Goal: Find specific page/section: Find specific page/section

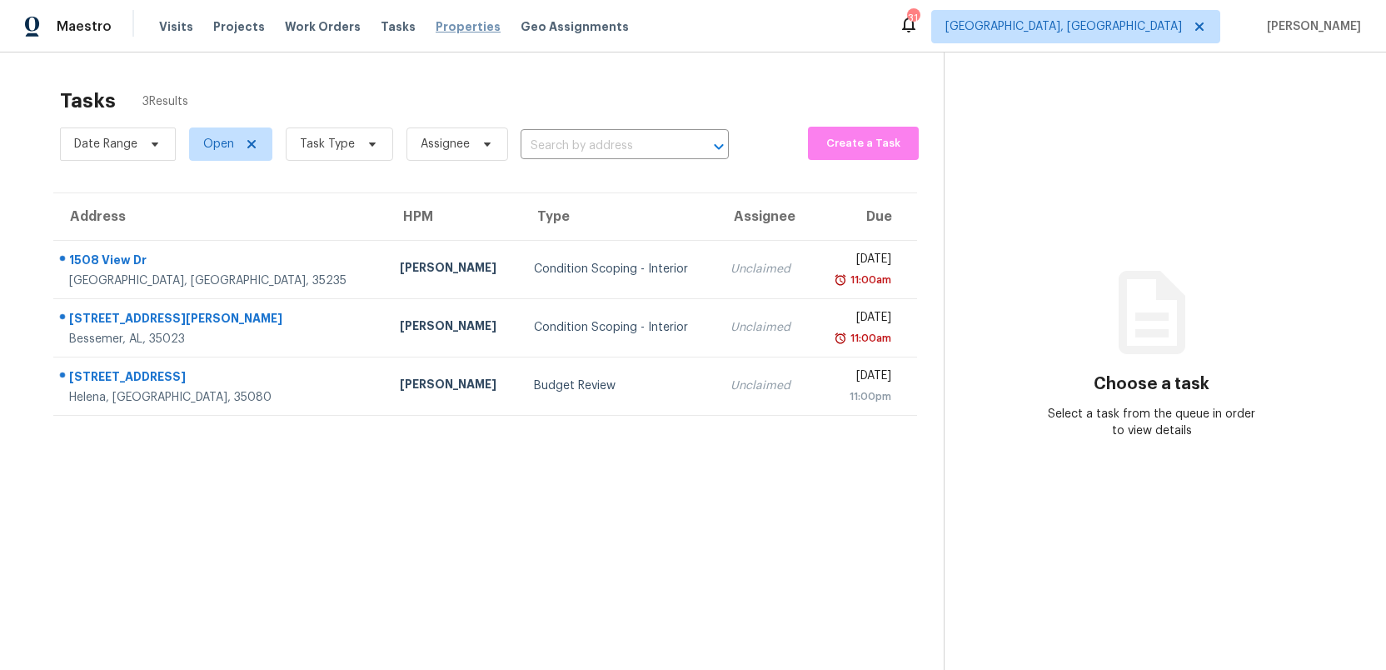
click at [436, 28] on span "Properties" at bounding box center [468, 26] width 65 height 17
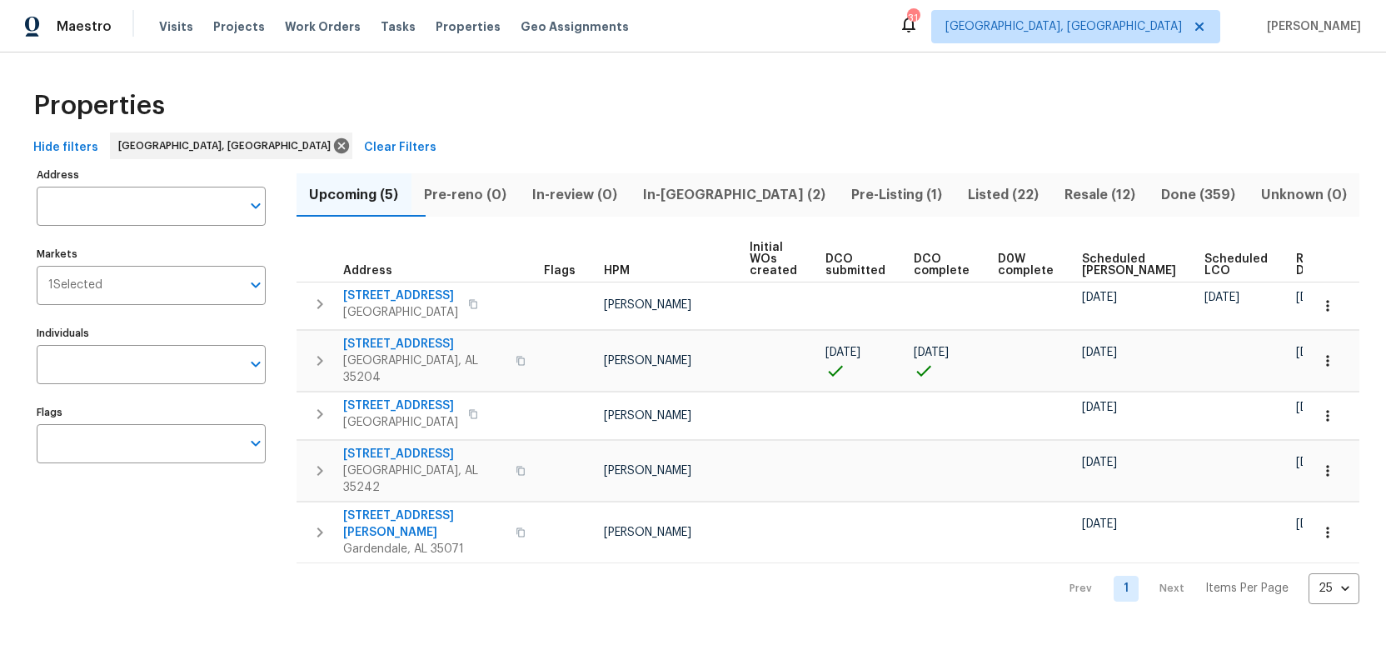
click at [965, 197] on span "Listed (22)" at bounding box center [1003, 194] width 77 height 23
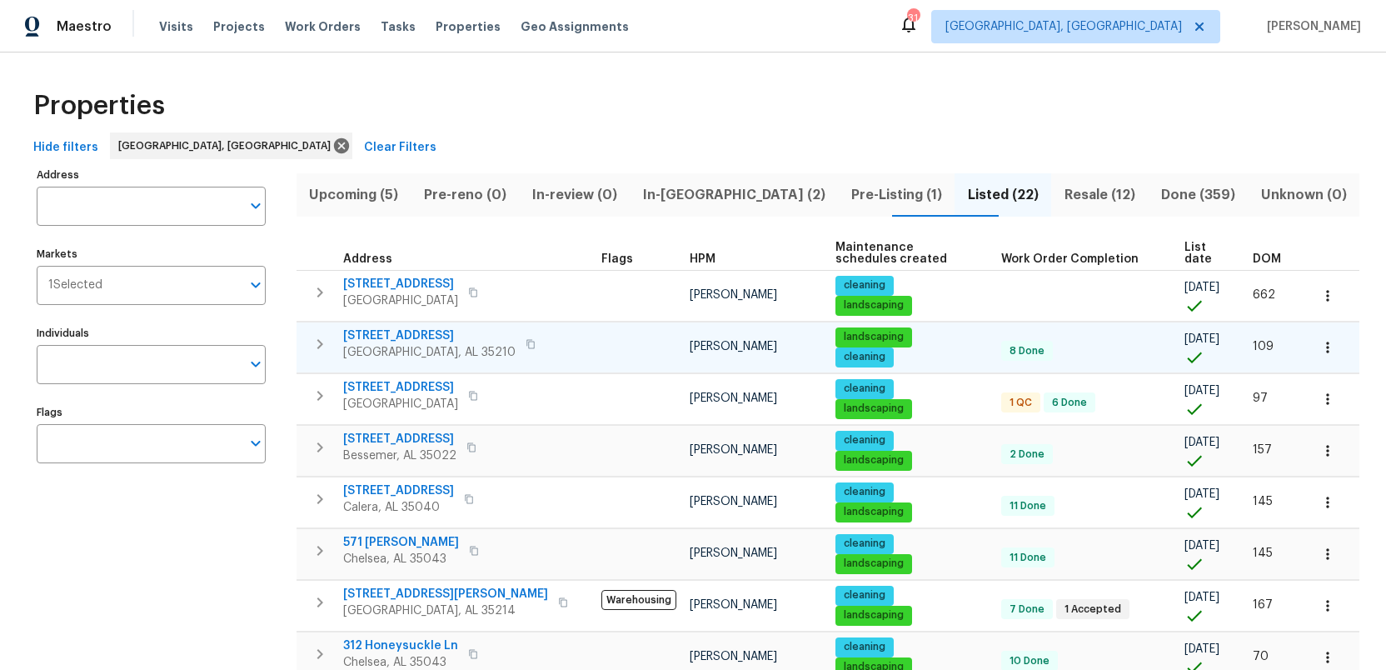
click at [389, 337] on span "5022 Juiata Dr" at bounding box center [429, 335] width 172 height 17
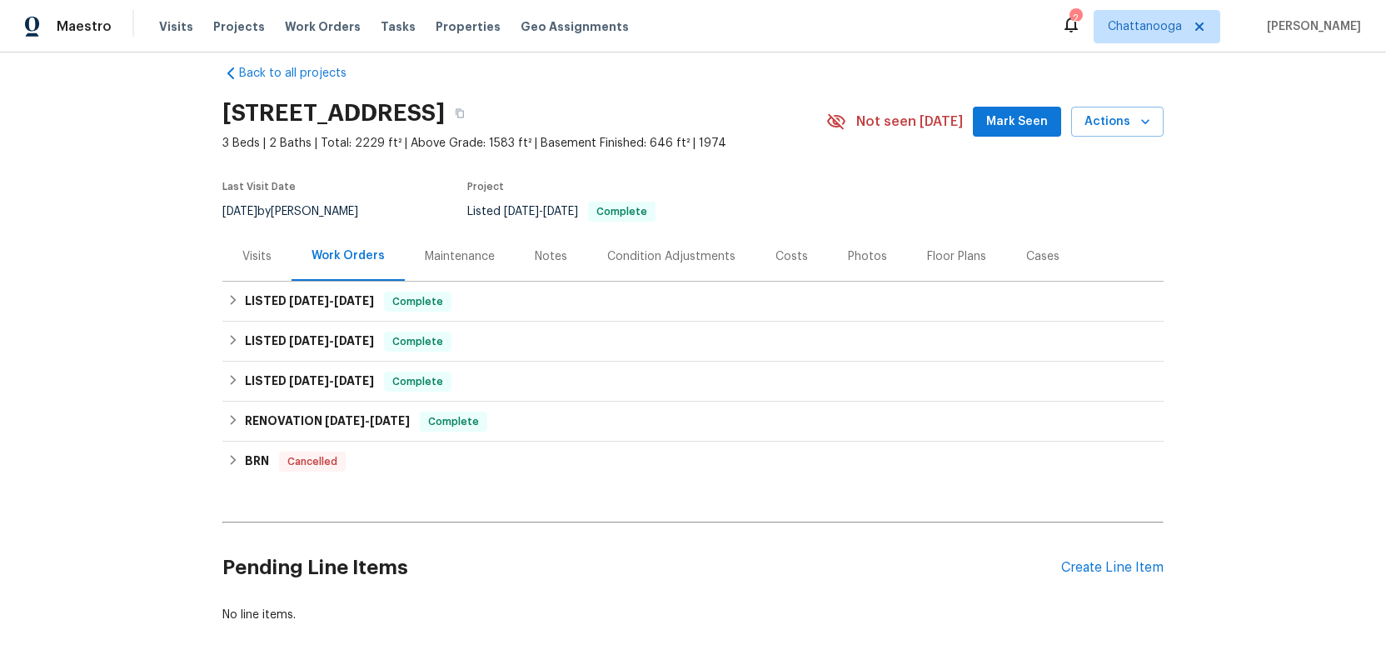
scroll to position [22, 0]
click at [252, 255] on div "Visits" at bounding box center [256, 255] width 29 height 17
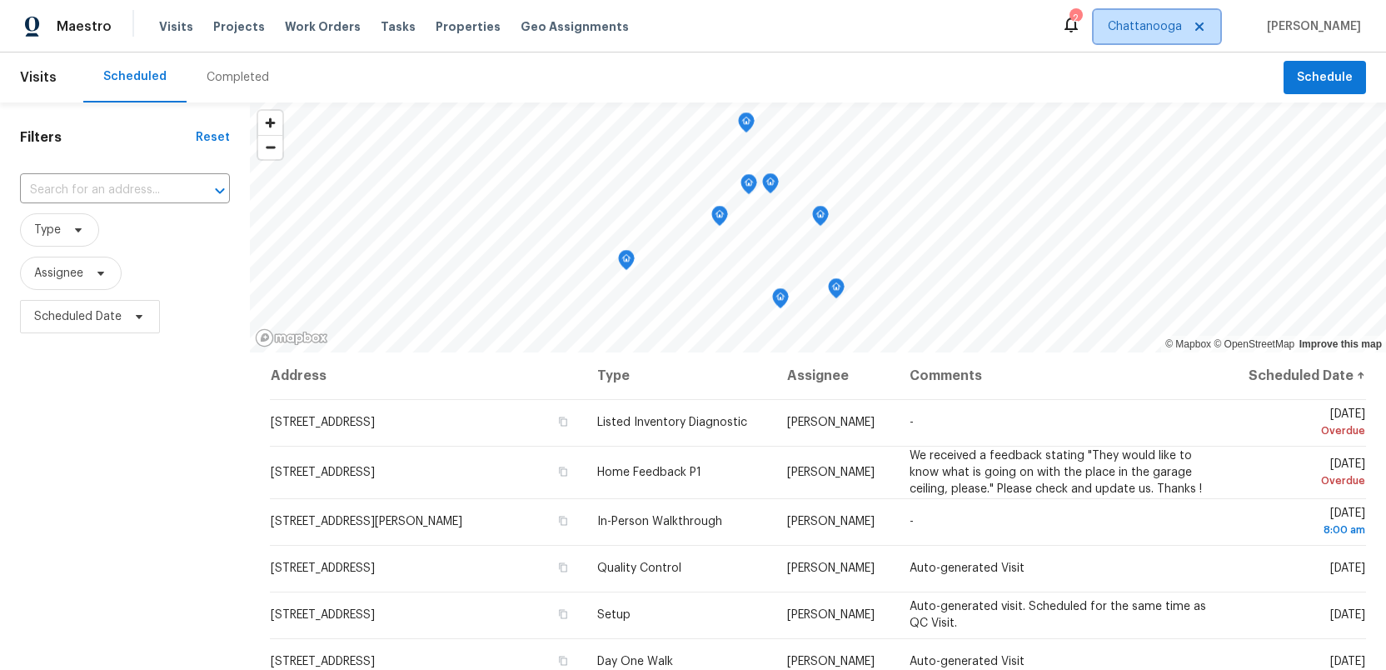
click at [1167, 23] on span "Chattanooga" at bounding box center [1145, 26] width 74 height 17
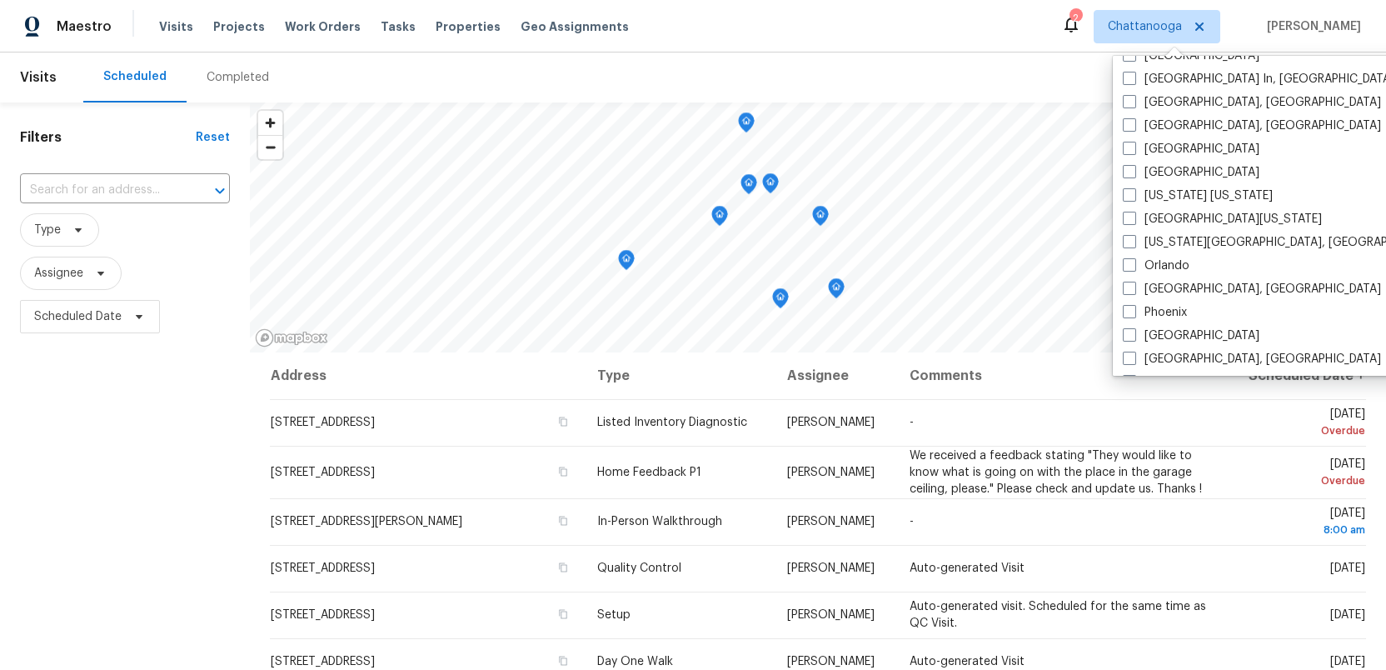
scroll to position [719, 0]
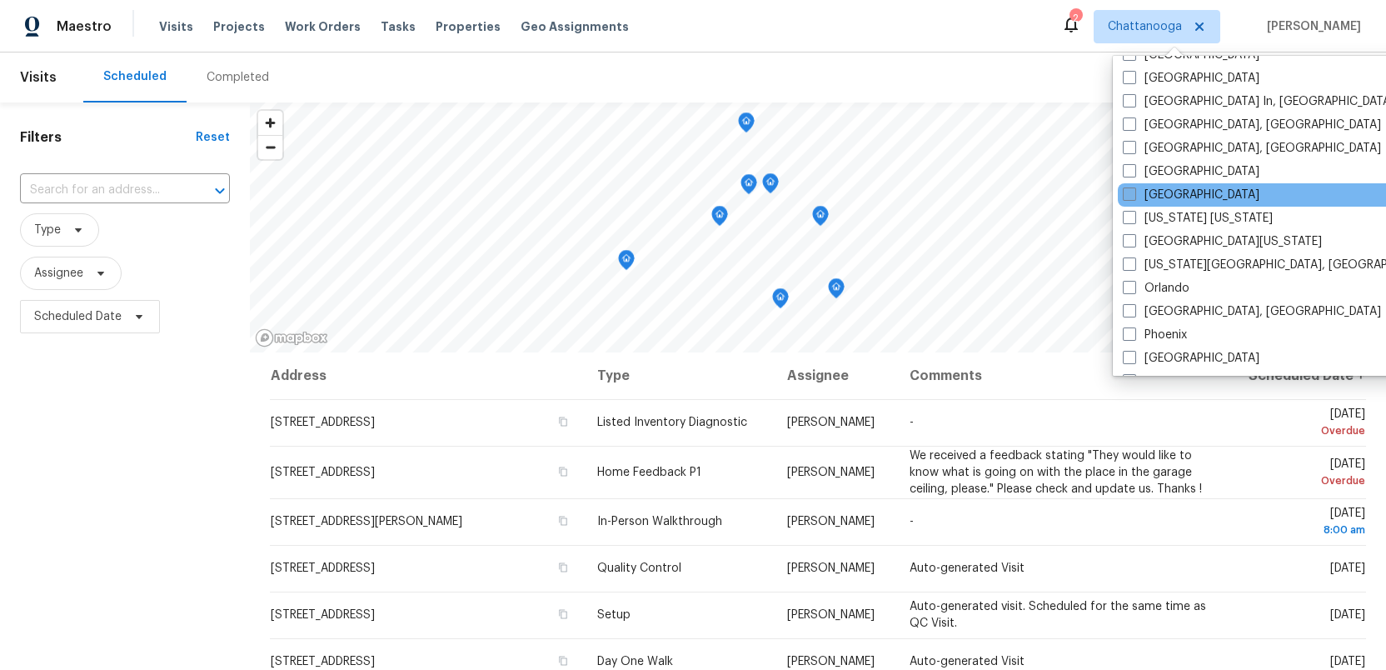
click at [1127, 197] on span at bounding box center [1129, 193] width 13 height 13
click at [1127, 197] on input "[GEOGRAPHIC_DATA]" at bounding box center [1128, 192] width 11 height 11
checkbox input "true"
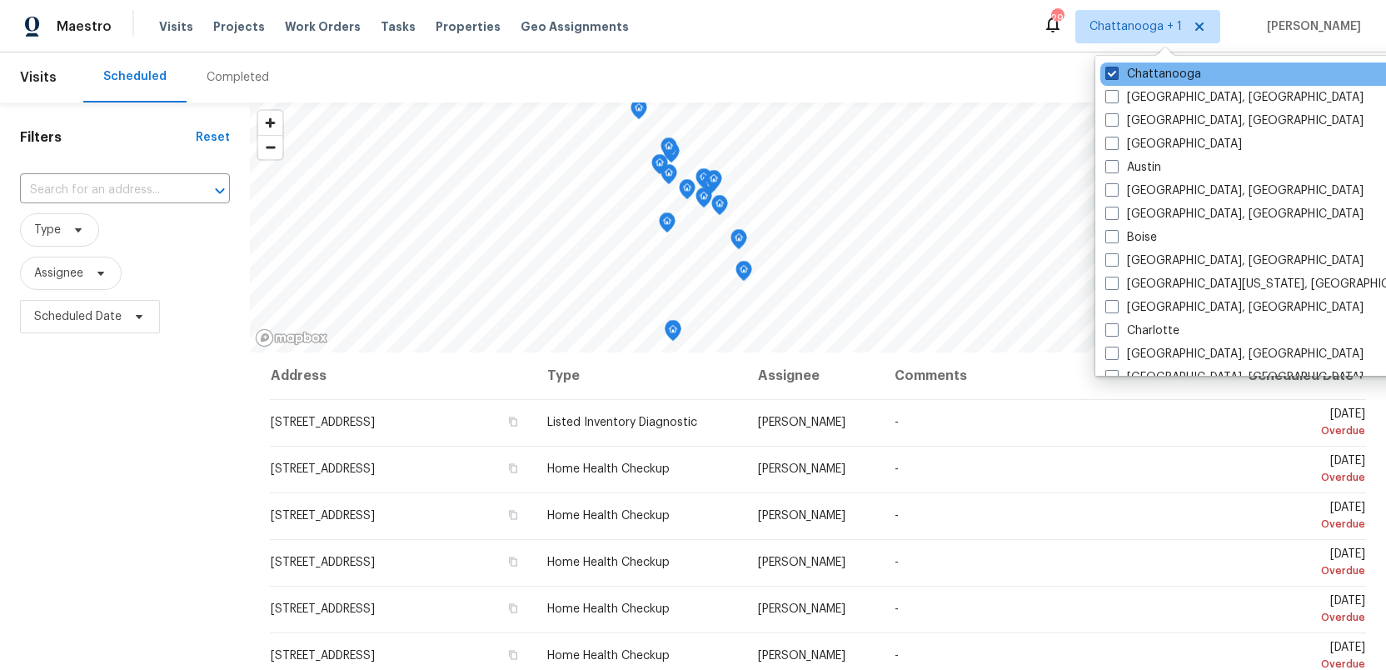
click at [1111, 70] on span at bounding box center [1112, 73] width 13 height 13
click at [1111, 70] on input "Chattanooga" at bounding box center [1111, 71] width 11 height 11
checkbox input "false"
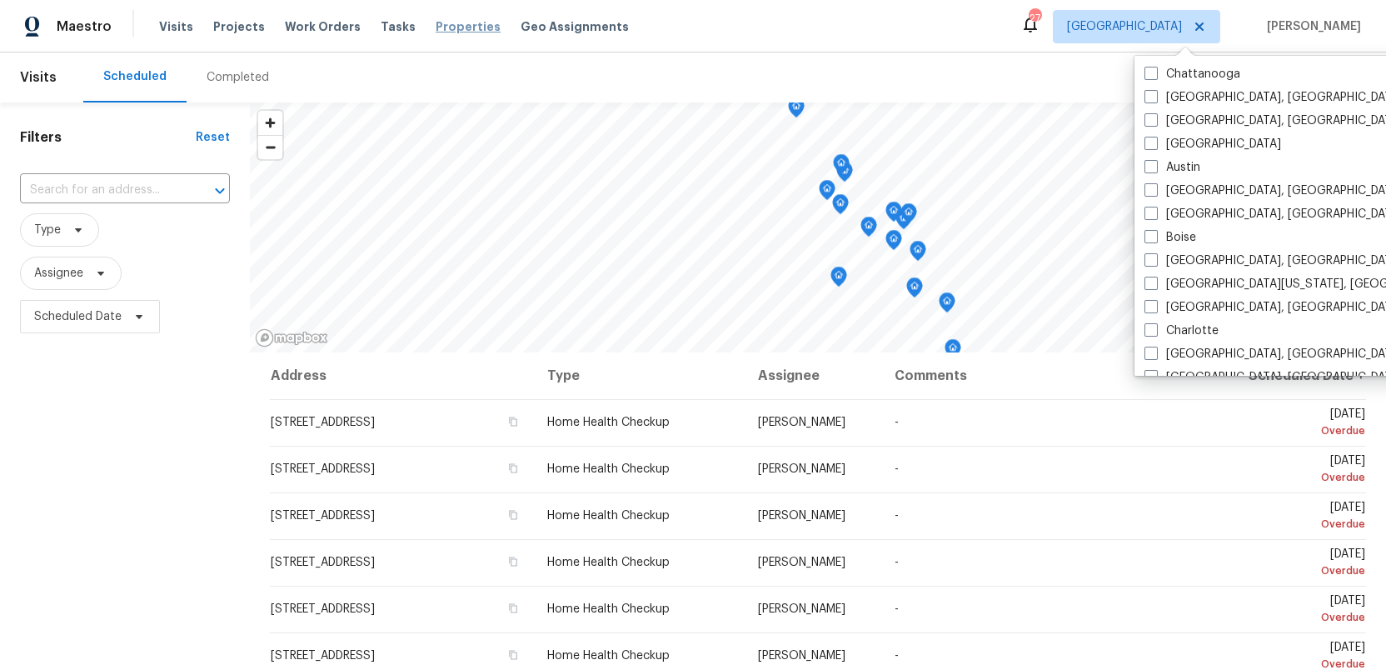
click at [446, 24] on span "Properties" at bounding box center [468, 26] width 65 height 17
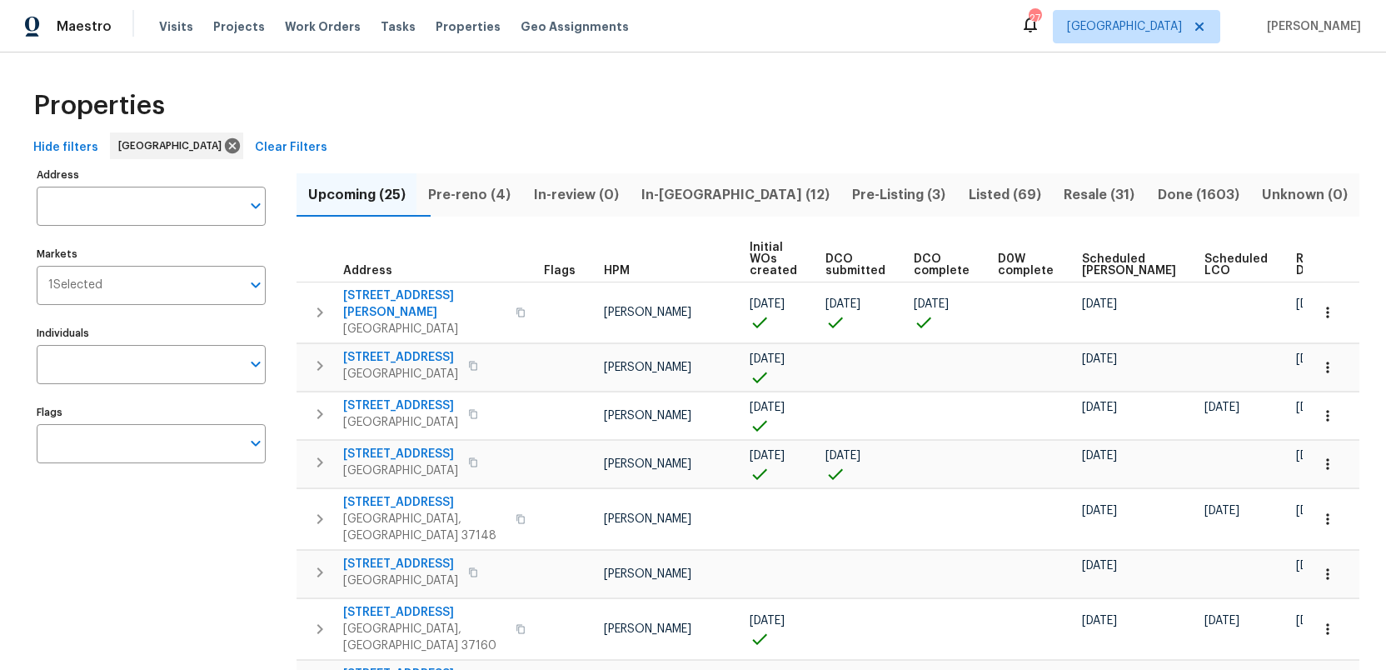
click at [717, 196] on span "In-reno (12)" at bounding box center [735, 194] width 191 height 23
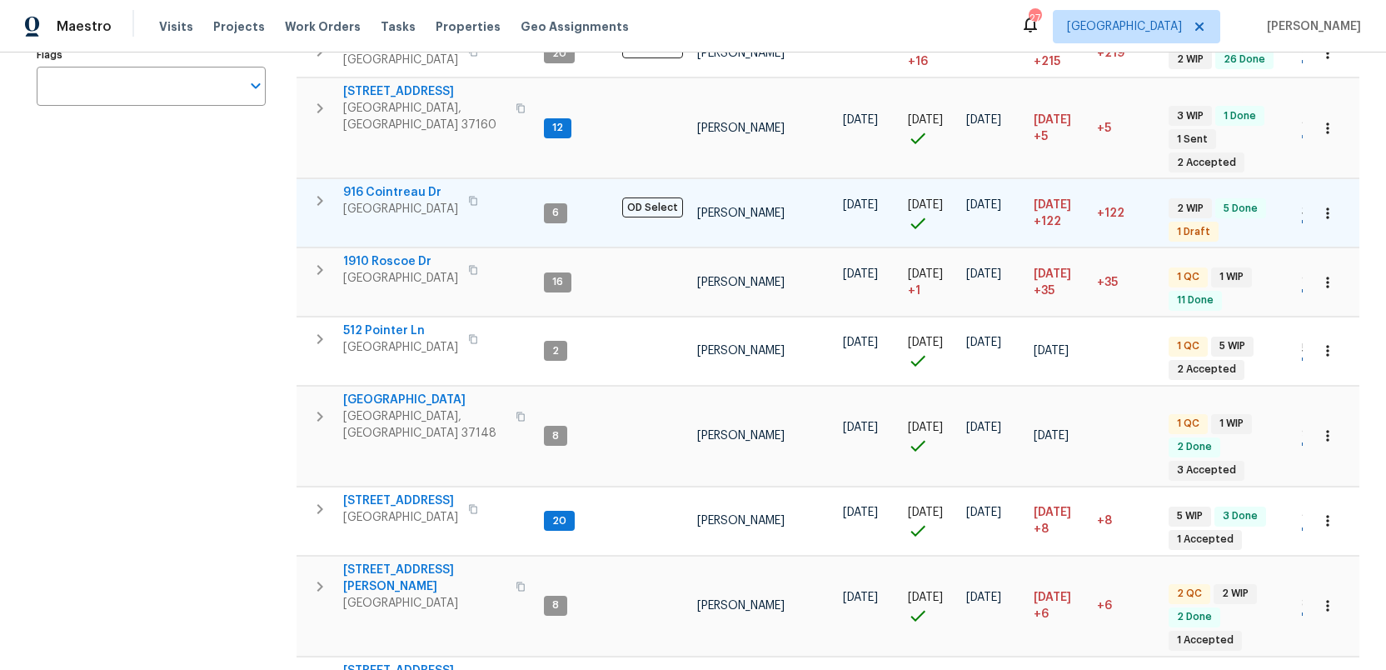
scroll to position [365, 0]
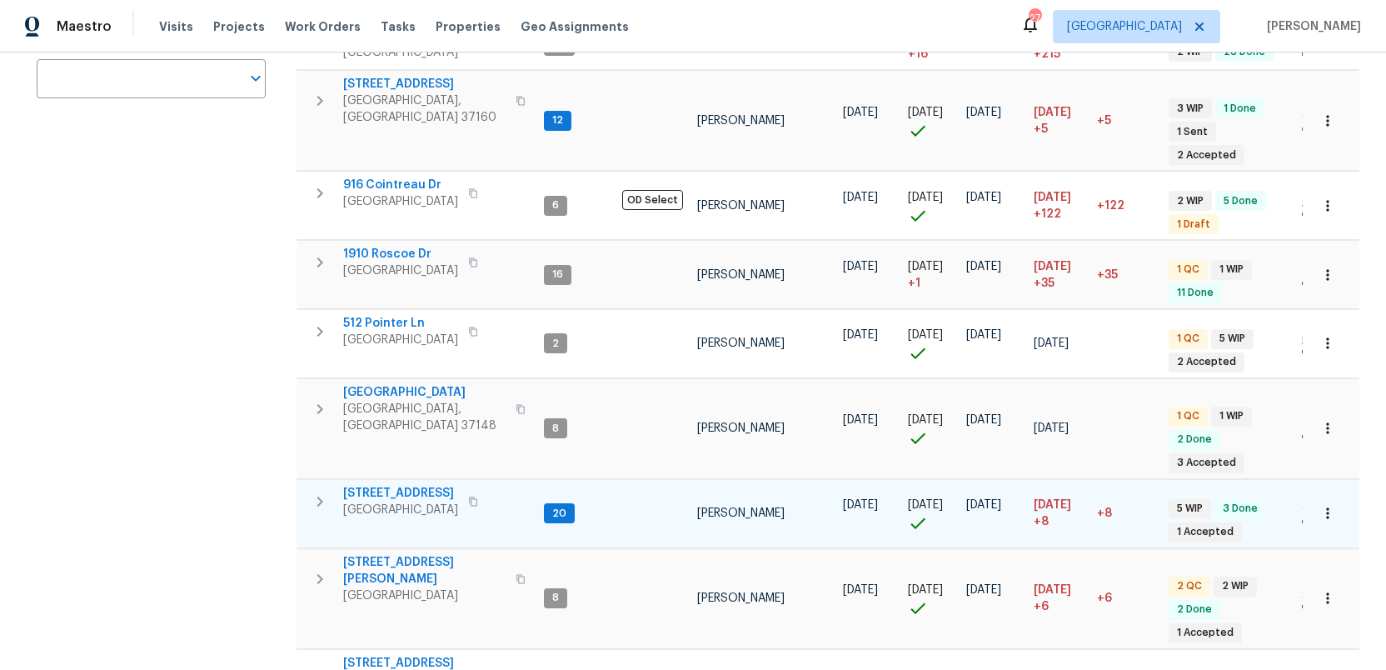
click at [393, 485] on span "4039 Caney Creek Ln" at bounding box center [400, 493] width 115 height 17
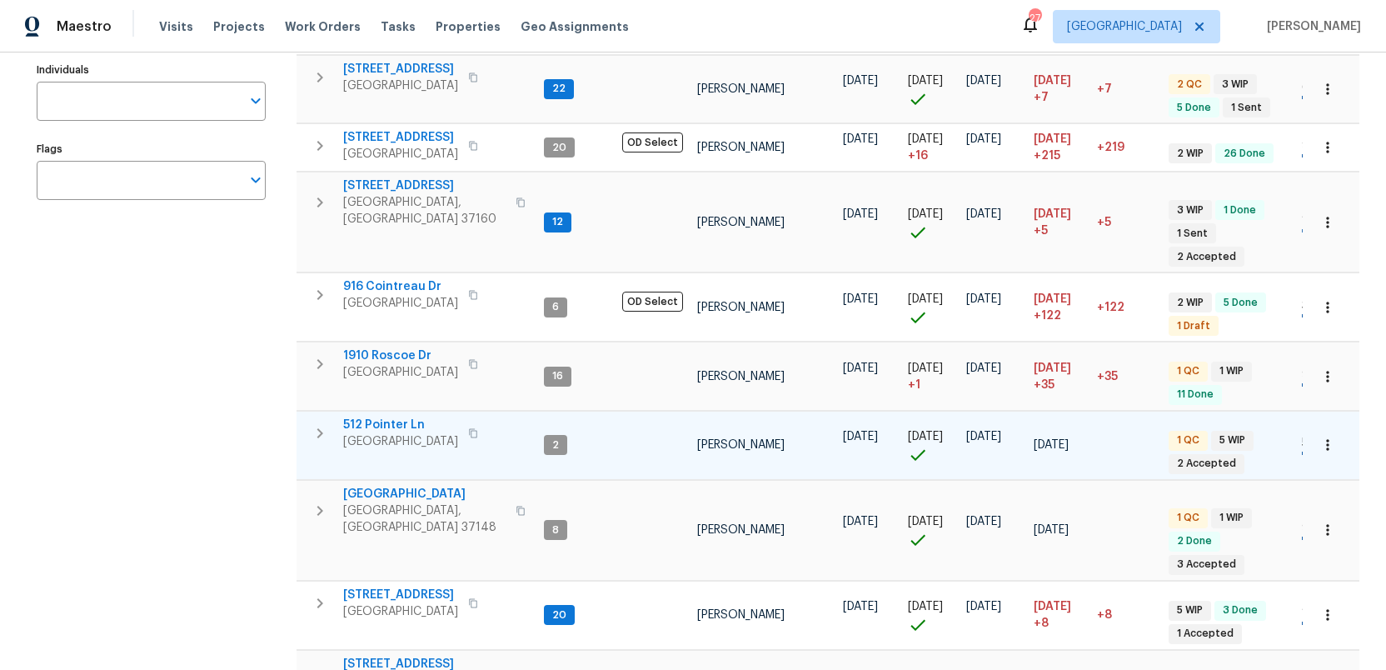
scroll to position [0, 0]
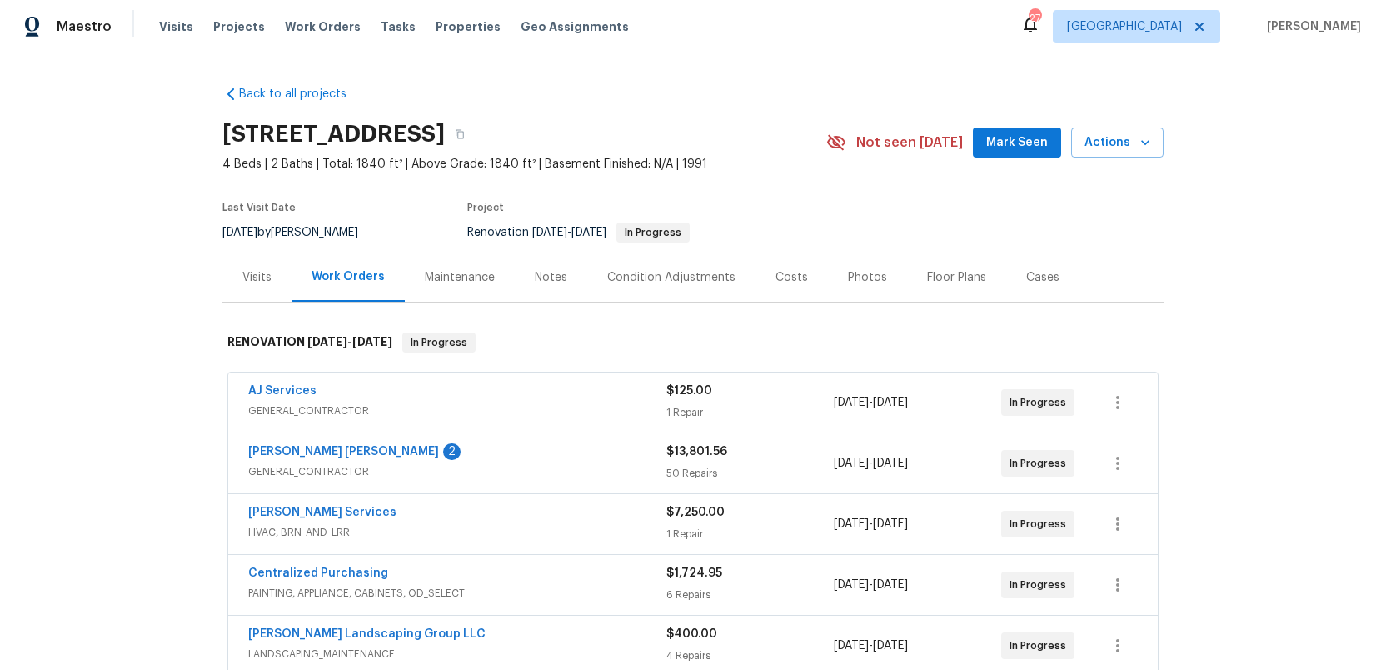
click at [782, 277] on div "Costs" at bounding box center [792, 277] width 32 height 17
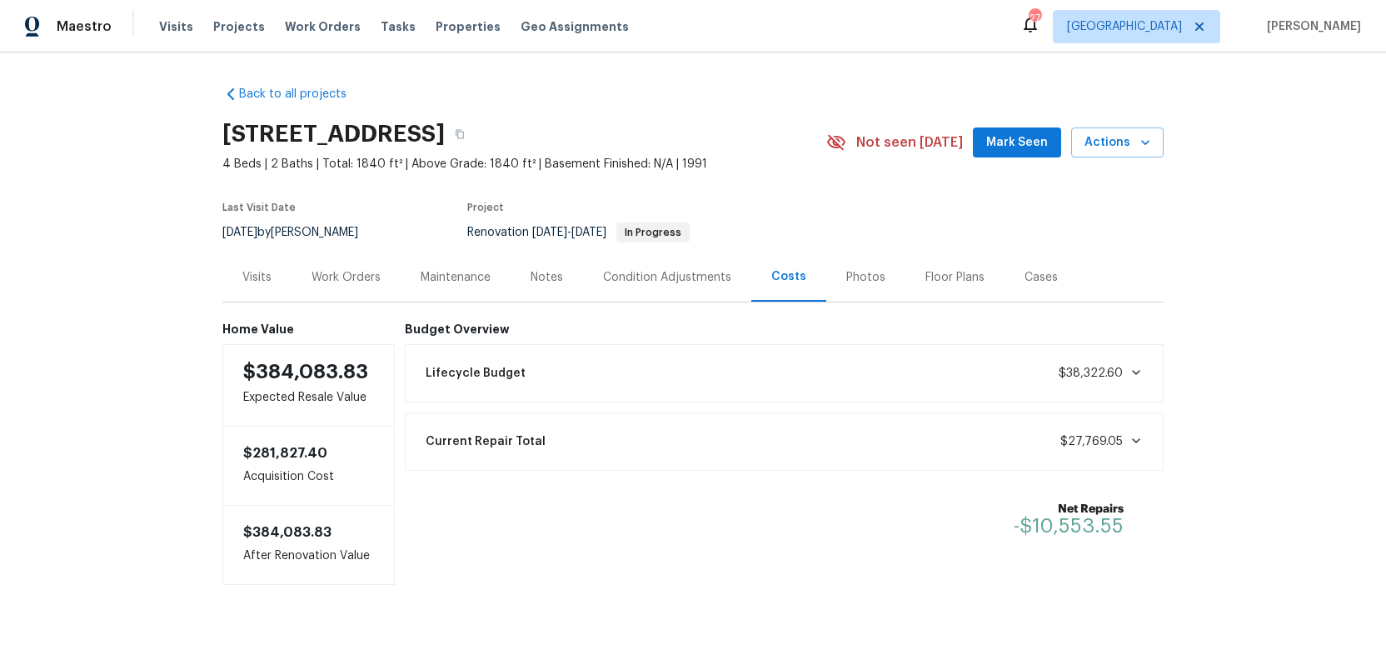
click at [863, 277] on div "Photos" at bounding box center [866, 277] width 39 height 17
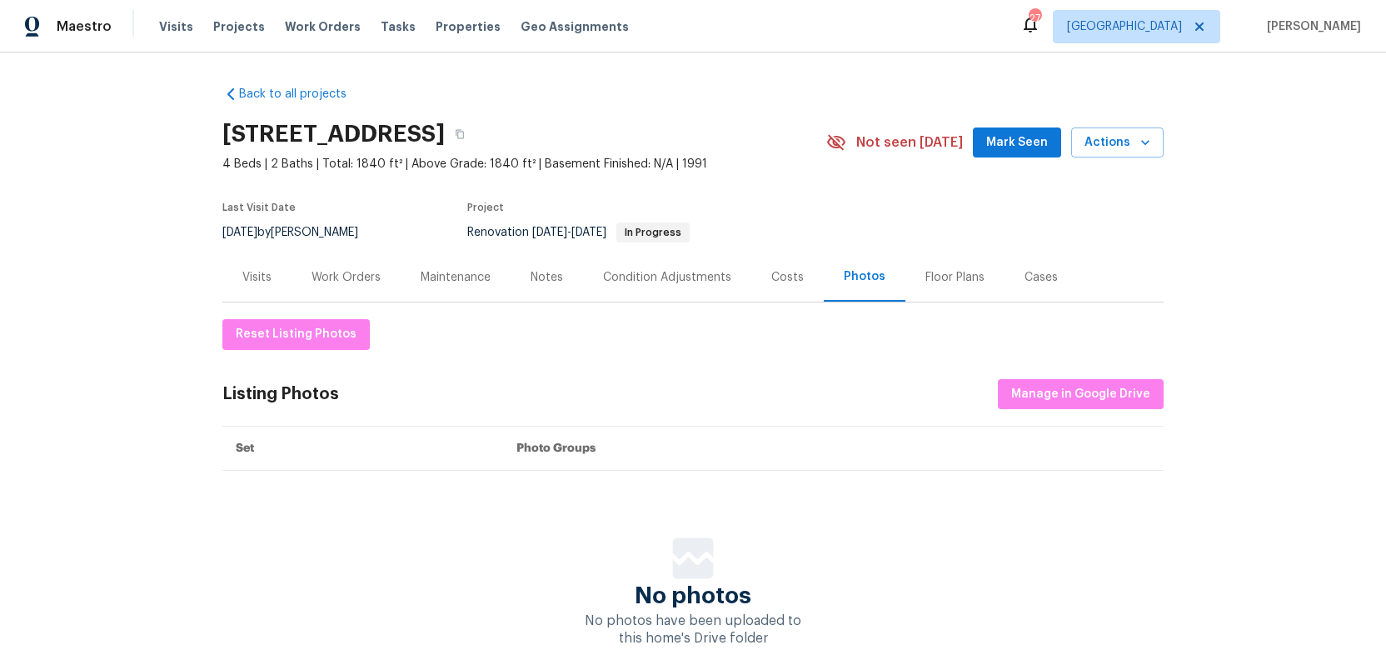
click at [338, 277] on div "Work Orders" at bounding box center [346, 277] width 69 height 17
